Goal: Information Seeking & Learning: Learn about a topic

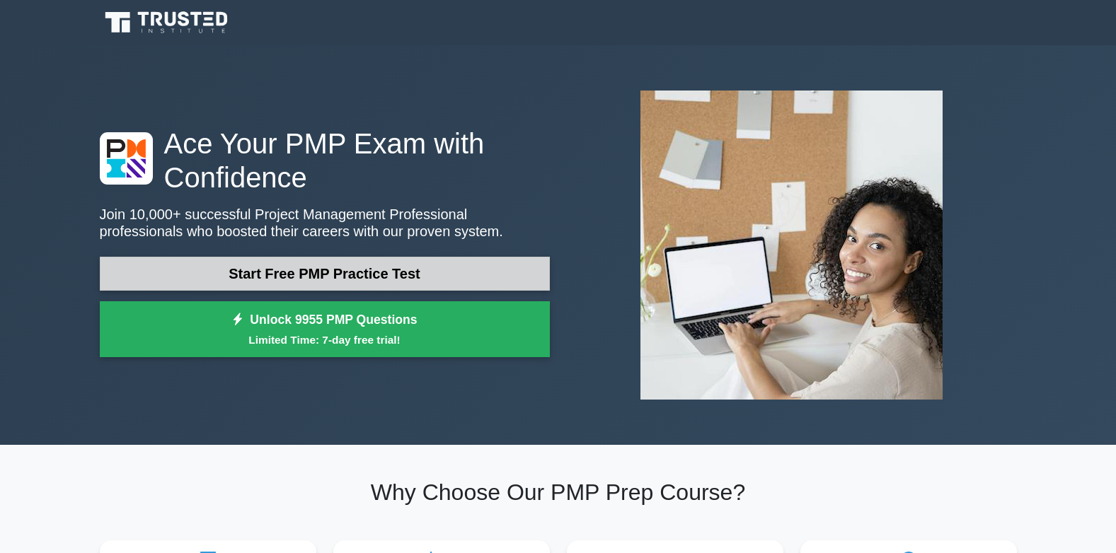
click at [483, 257] on link "Start Free PMP Practice Test" at bounding box center [325, 274] width 450 height 34
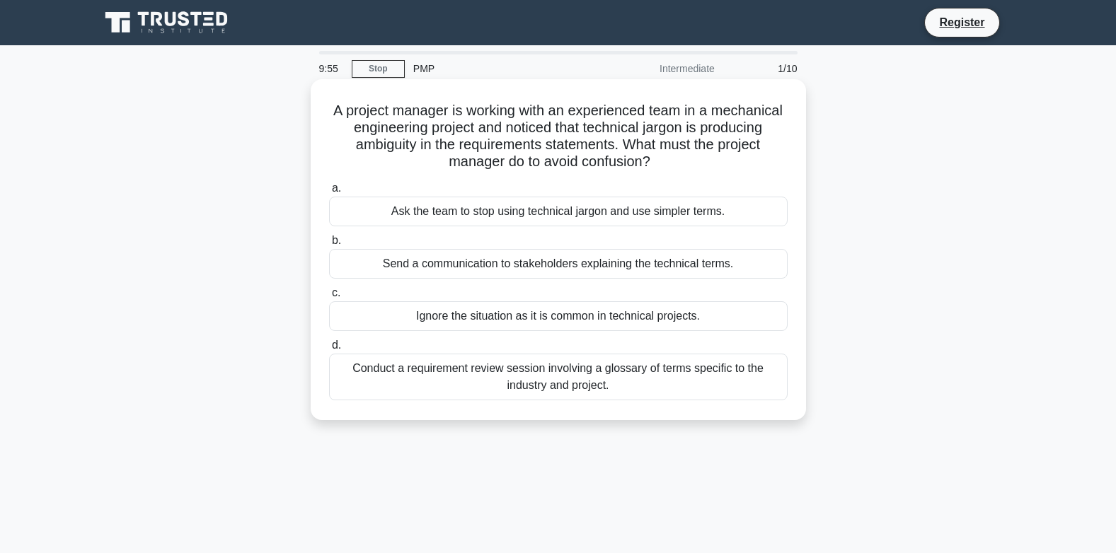
scroll to position [71, 0]
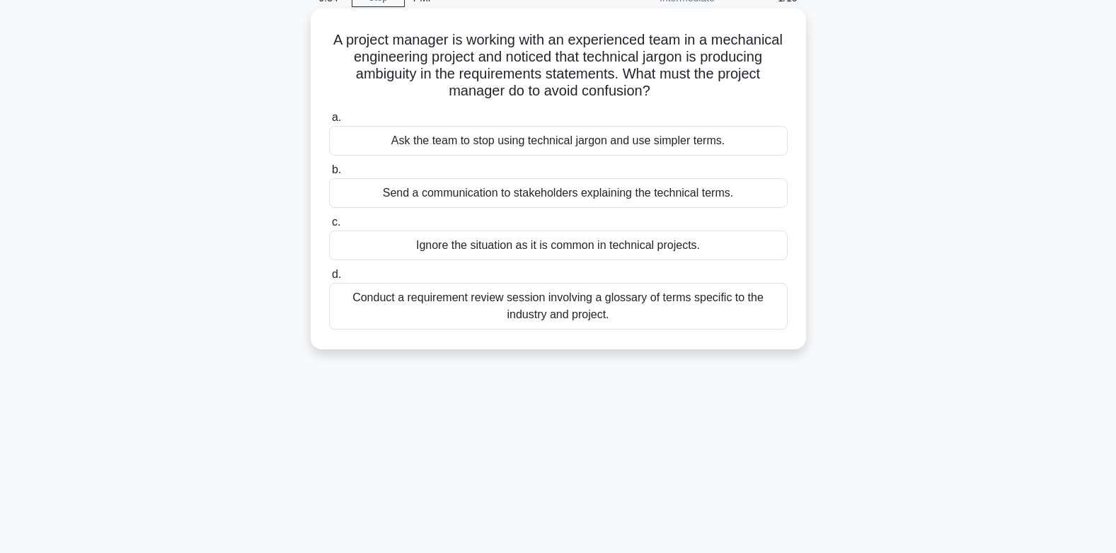
click at [554, 138] on div "Ask the team to stop using technical jargon and use simpler terms." at bounding box center [558, 141] width 459 height 30
click at [329, 122] on input "a. Ask the team to stop using technical jargon and use simpler terms." at bounding box center [329, 117] width 0 height 9
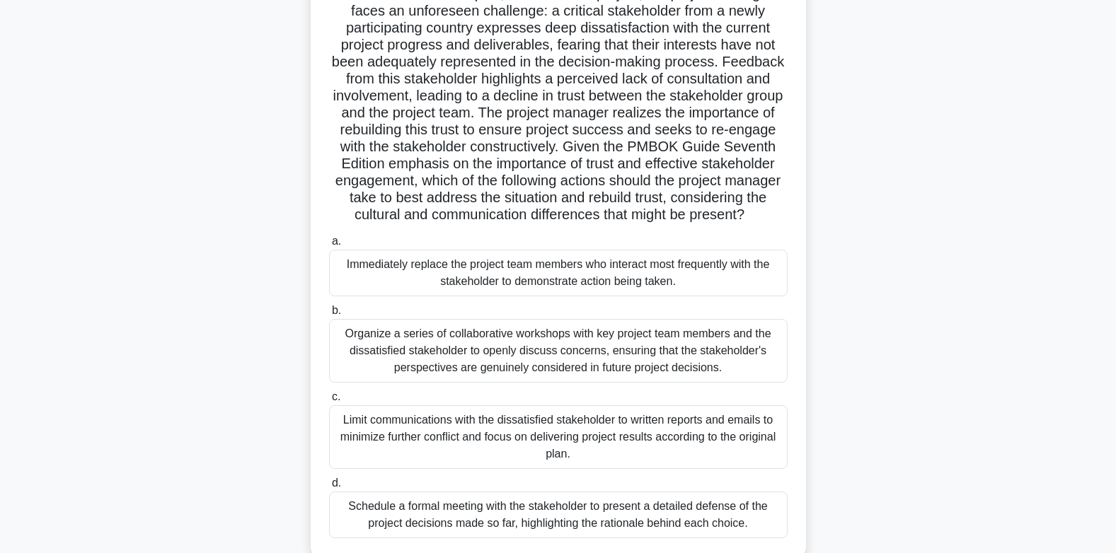
scroll to position [142, 0]
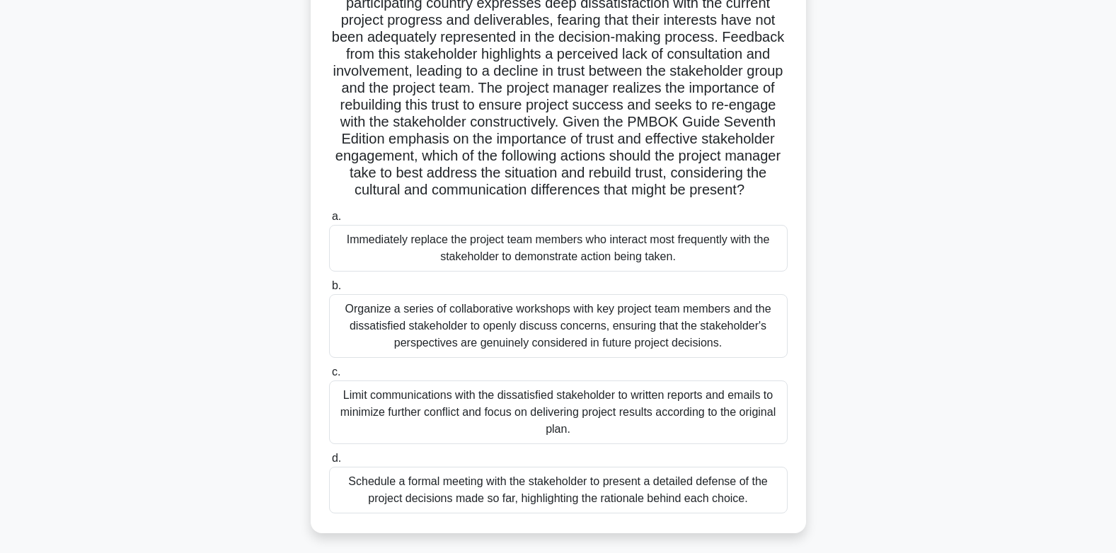
click at [600, 342] on div "Organize a series of collaborative workshops with key project team members and …" at bounding box center [558, 326] width 459 height 64
click at [329, 291] on input "b. Organize a series of collaborative workshops with key project team members a…" at bounding box center [329, 286] width 0 height 9
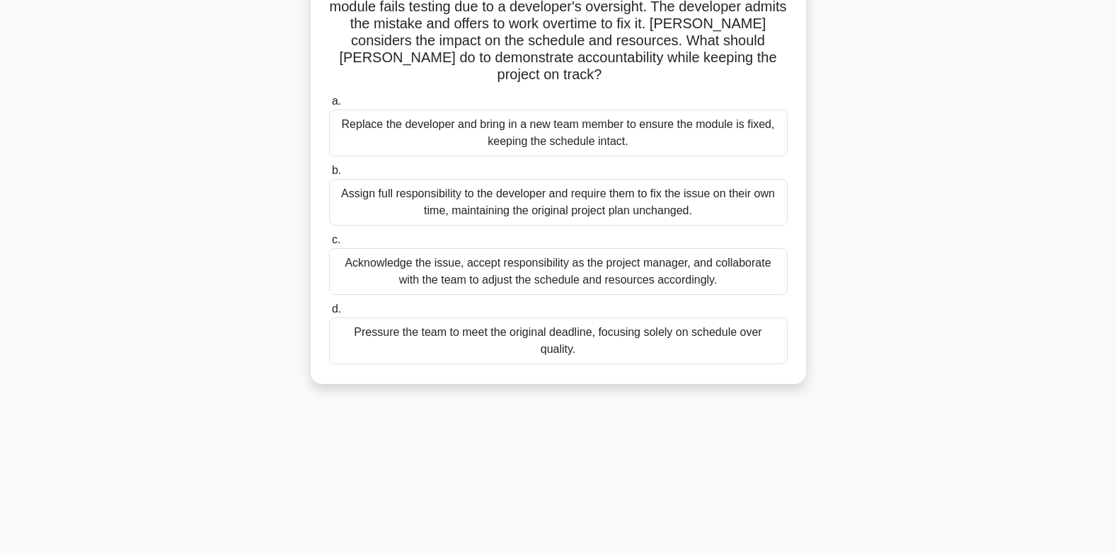
scroll to position [0, 0]
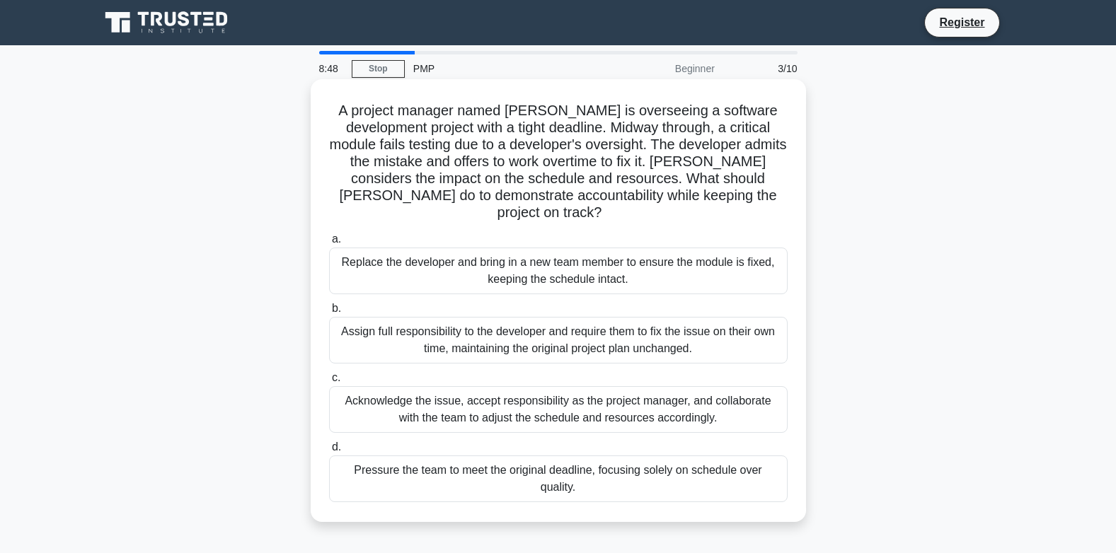
click at [555, 259] on div "Replace the developer and bring in a new team member to ensure the module is fi…" at bounding box center [558, 271] width 459 height 47
click at [329, 244] on input "a. Replace the developer and bring in a new team member to ensure the module is…" at bounding box center [329, 239] width 0 height 9
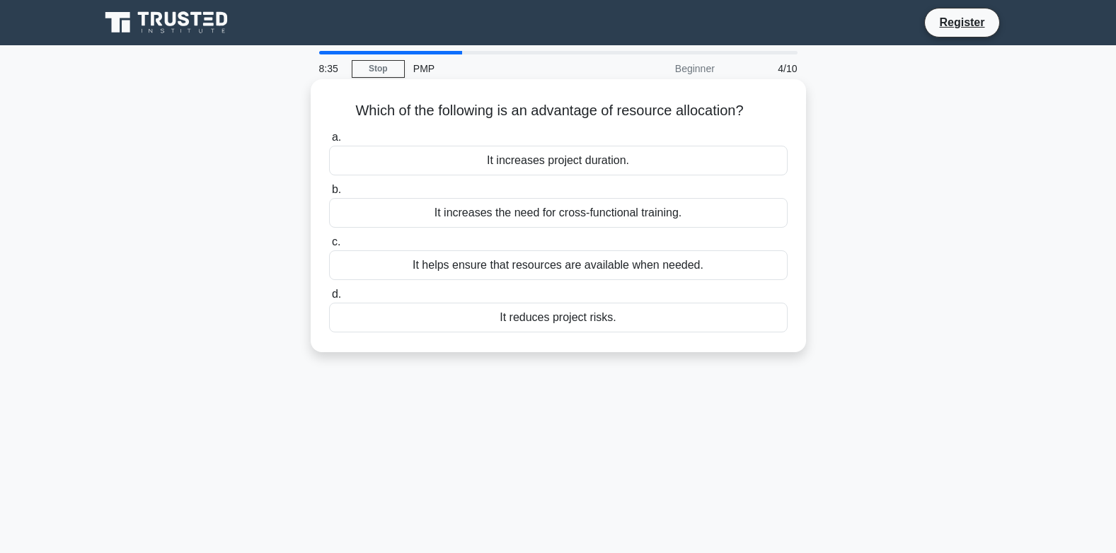
click at [569, 268] on div "It helps ensure that resources are available when needed." at bounding box center [558, 266] width 459 height 30
drag, startPoint x: 569, startPoint y: 268, endPoint x: 503, endPoint y: 270, distance: 65.8
click at [503, 270] on div "It helps ensure that resources are available when needed." at bounding box center [558, 266] width 459 height 30
click at [329, 247] on input "c. It helps ensure that resources are available when needed." at bounding box center [329, 242] width 0 height 9
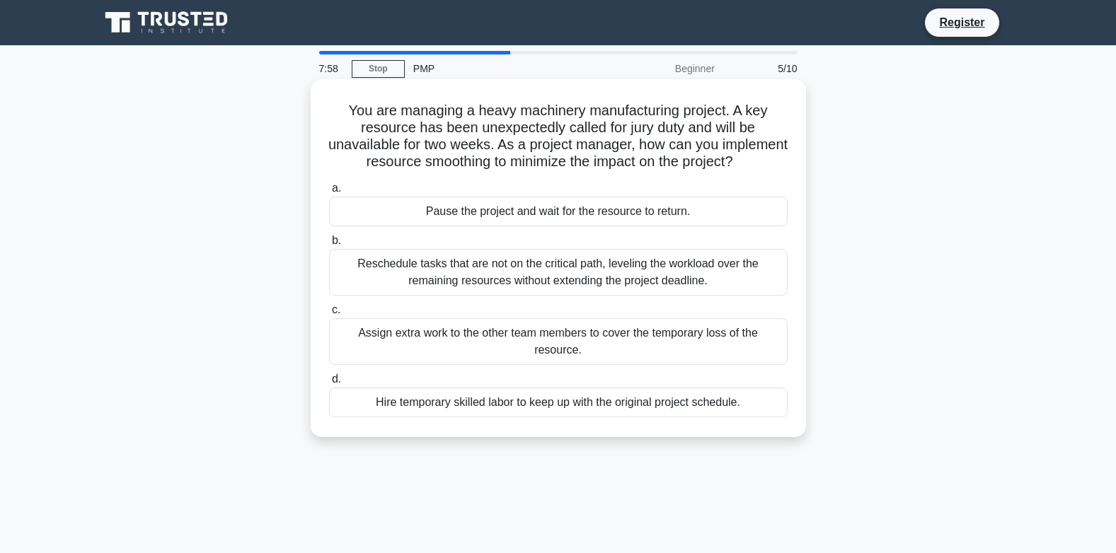
click at [558, 418] on div "Hire temporary skilled labor to keep up with the original project schedule." at bounding box center [558, 403] width 459 height 30
click at [329, 384] on input "d. Hire temporary skilled labor to keep up with the original project schedule." at bounding box center [329, 379] width 0 height 9
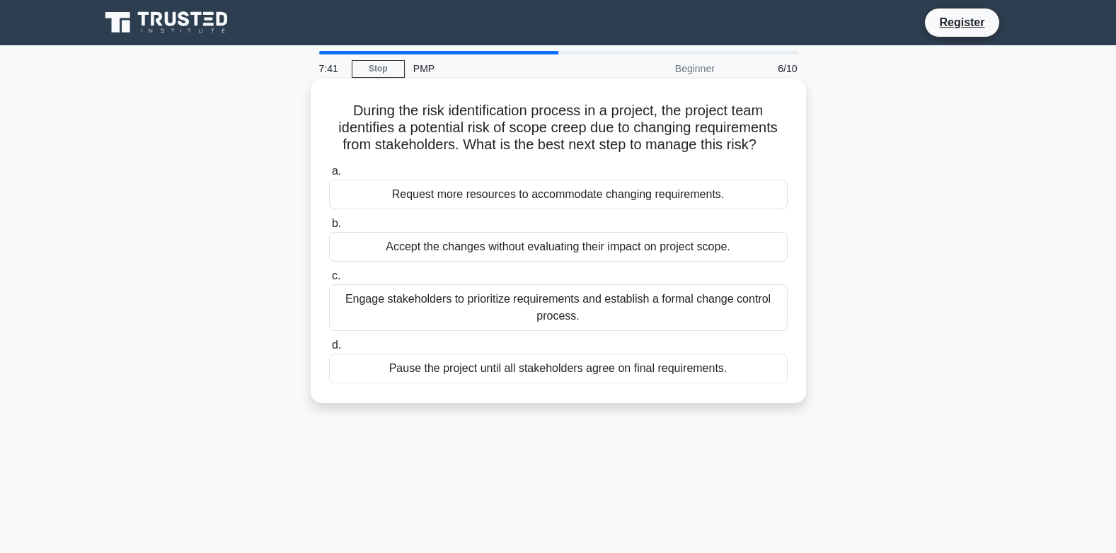
click at [570, 292] on div "Engage stakeholders to prioritize requirements and establish a formal change co…" at bounding box center [558, 308] width 459 height 47
click at [329, 281] on input "c. Engage stakeholders to prioritize requirements and establish a formal change…" at bounding box center [329, 276] width 0 height 9
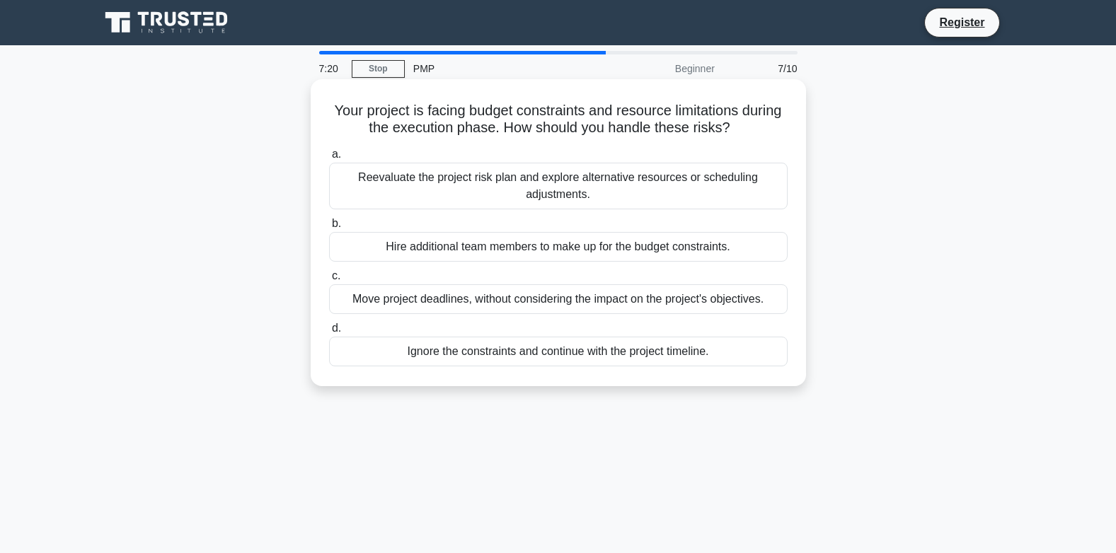
click at [550, 193] on div "Reevaluate the project risk plan and explore alternative resources or schedulin…" at bounding box center [558, 186] width 459 height 47
click at [329, 159] on input "a. Reevaluate the project risk plan and explore alternative resources or schedu…" at bounding box center [329, 154] width 0 height 9
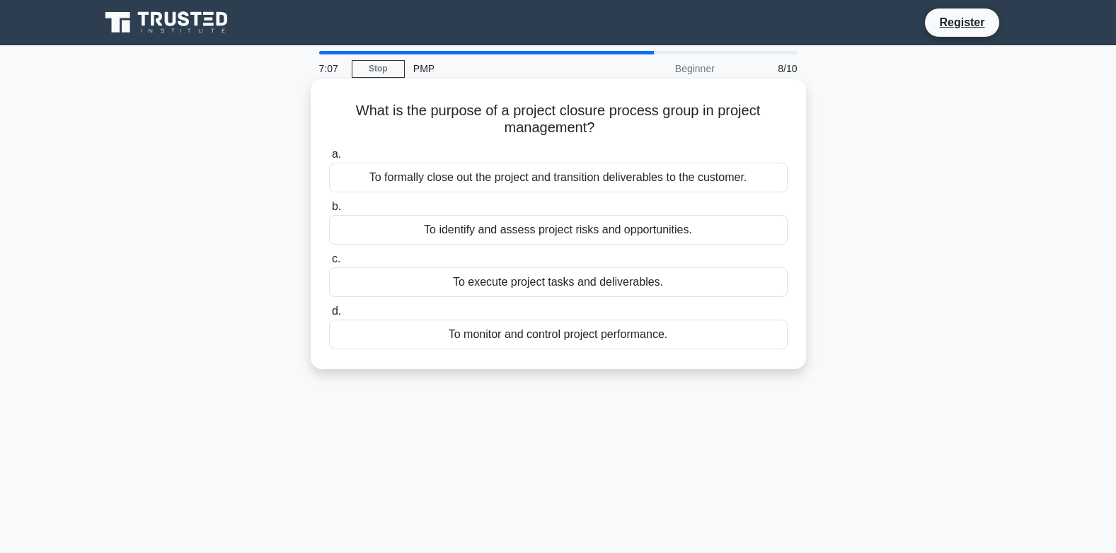
click at [558, 234] on div "To identify and assess project risks and opportunities." at bounding box center [558, 230] width 459 height 30
click at [329, 212] on input "b. To identify and assess project risks and opportunities." at bounding box center [329, 206] width 0 height 9
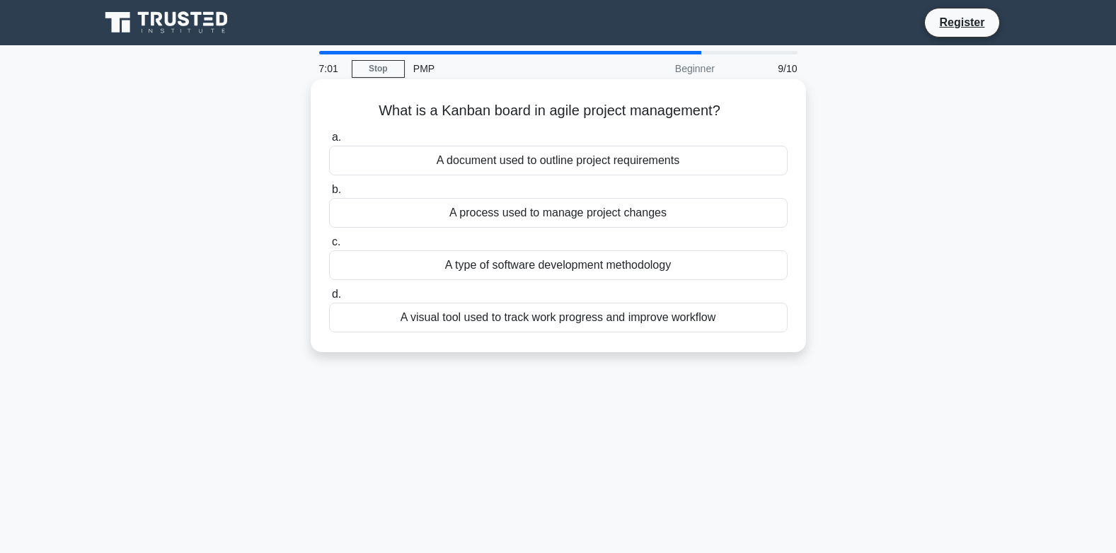
click at [592, 166] on div "A document used to outline project requirements" at bounding box center [558, 161] width 459 height 30
click at [329, 142] on input "a. A document used to outline project requirements" at bounding box center [329, 137] width 0 height 9
